Goal: Task Accomplishment & Management: Manage account settings

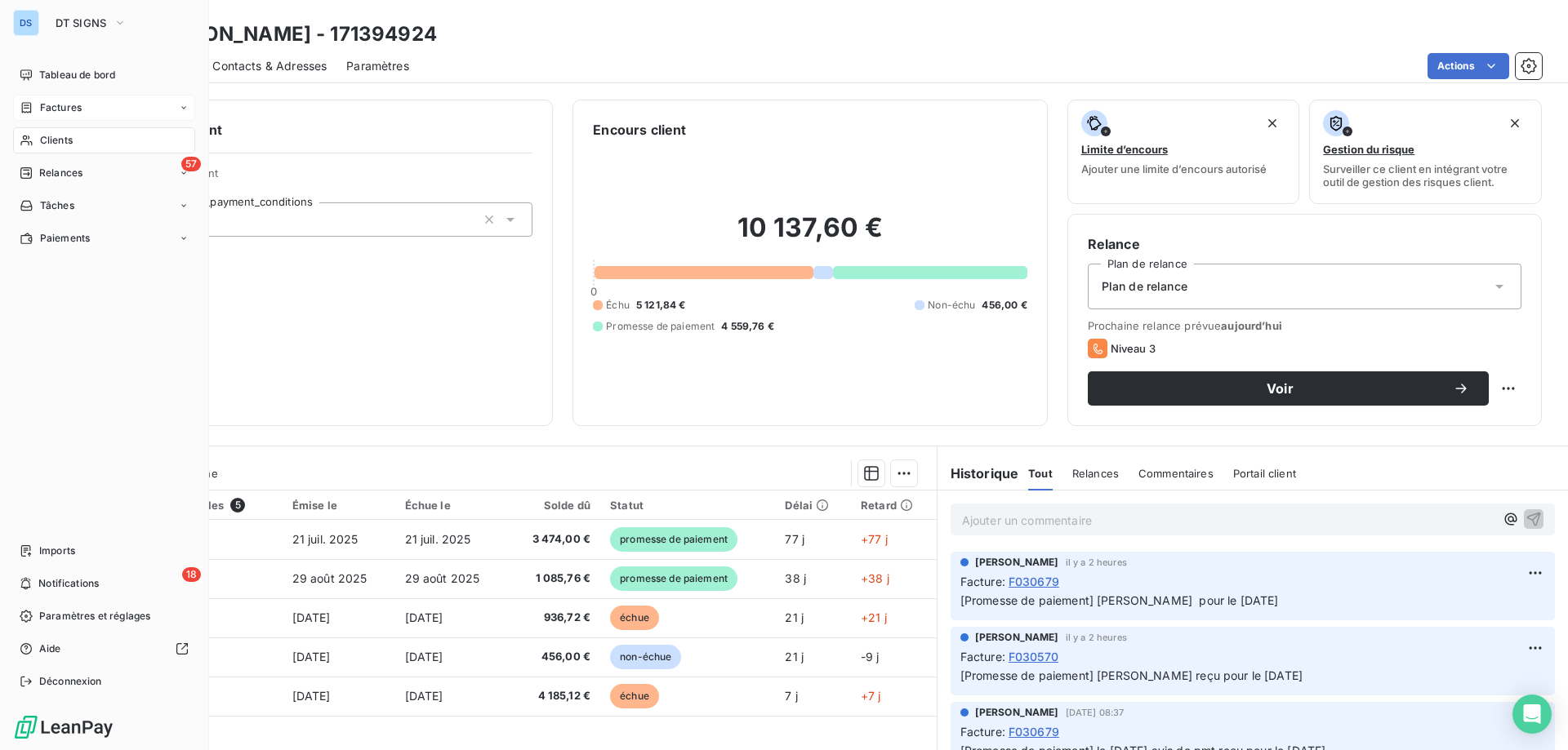
click at [52, 110] on span "Factures" at bounding box center [61, 108] width 42 height 15
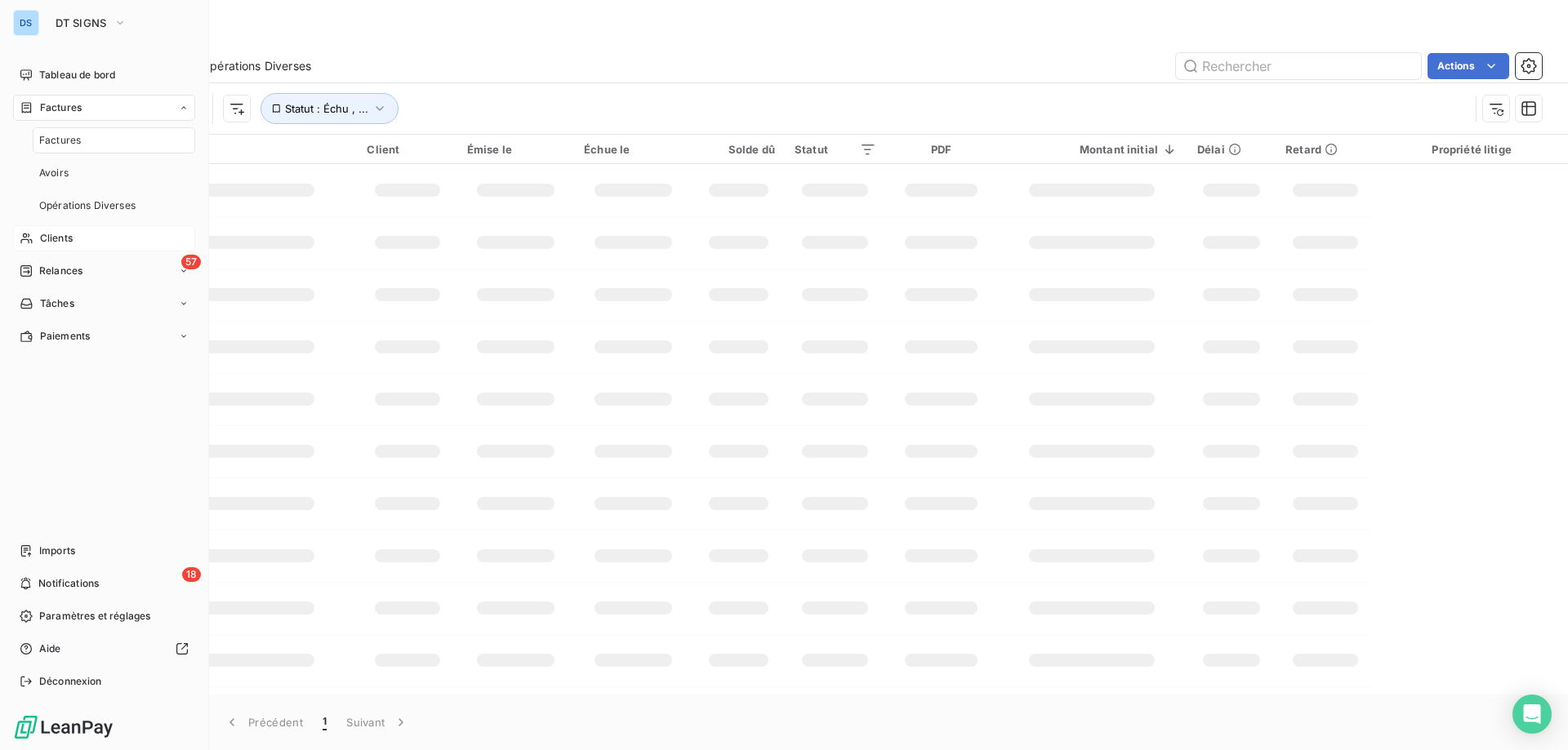
click at [68, 104] on span "Factures" at bounding box center [61, 108] width 42 height 15
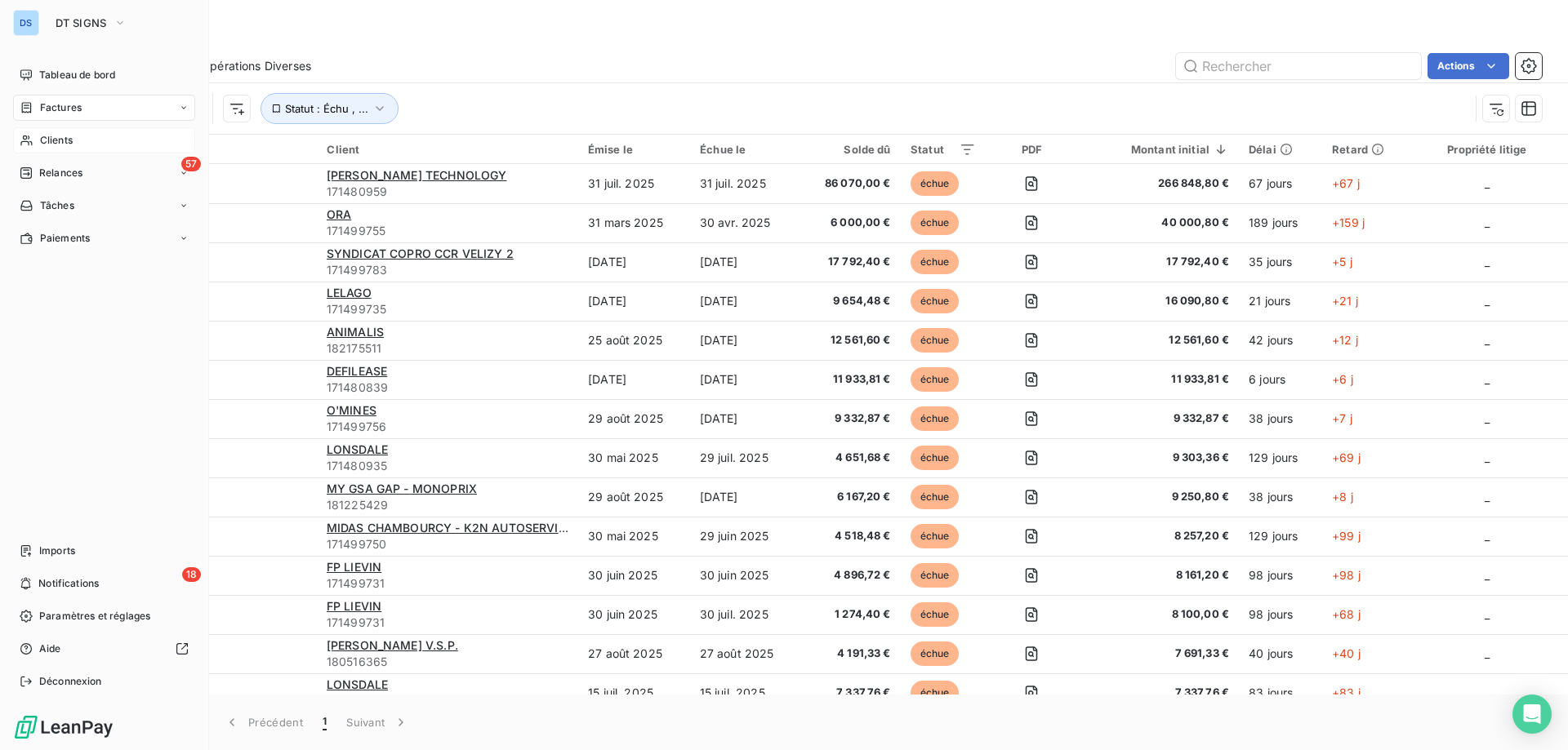
click at [64, 140] on span "Clients" at bounding box center [57, 141] width 33 height 15
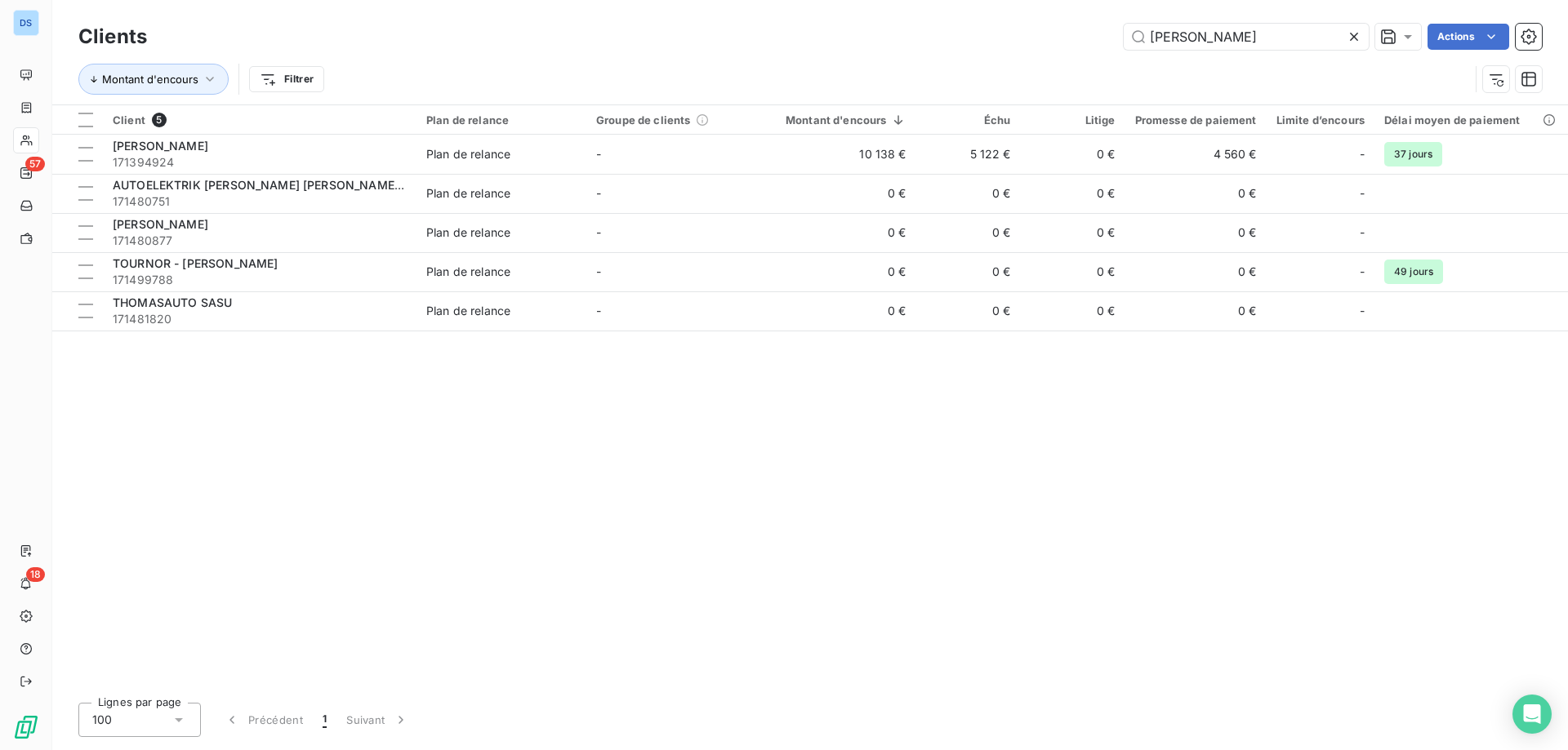
click at [1353, 32] on icon at bounding box center [1354, 36] width 16 height 16
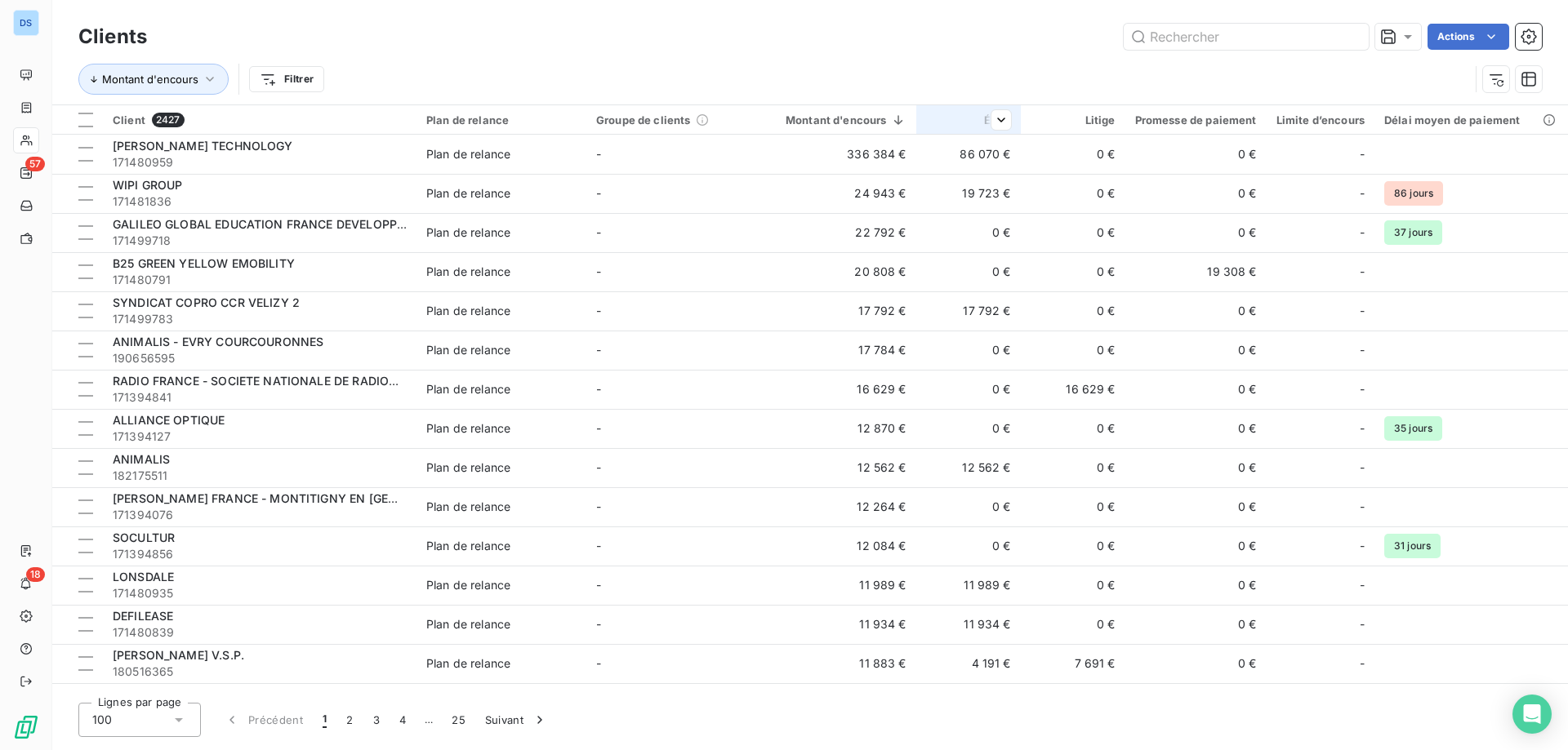
click at [981, 117] on div at bounding box center [995, 120] width 33 height 19
click at [951, 190] on span "Trier par ordre décroissant" at bounding box center [922, 190] width 145 height 16
